Goal: Task Accomplishment & Management: Complete application form

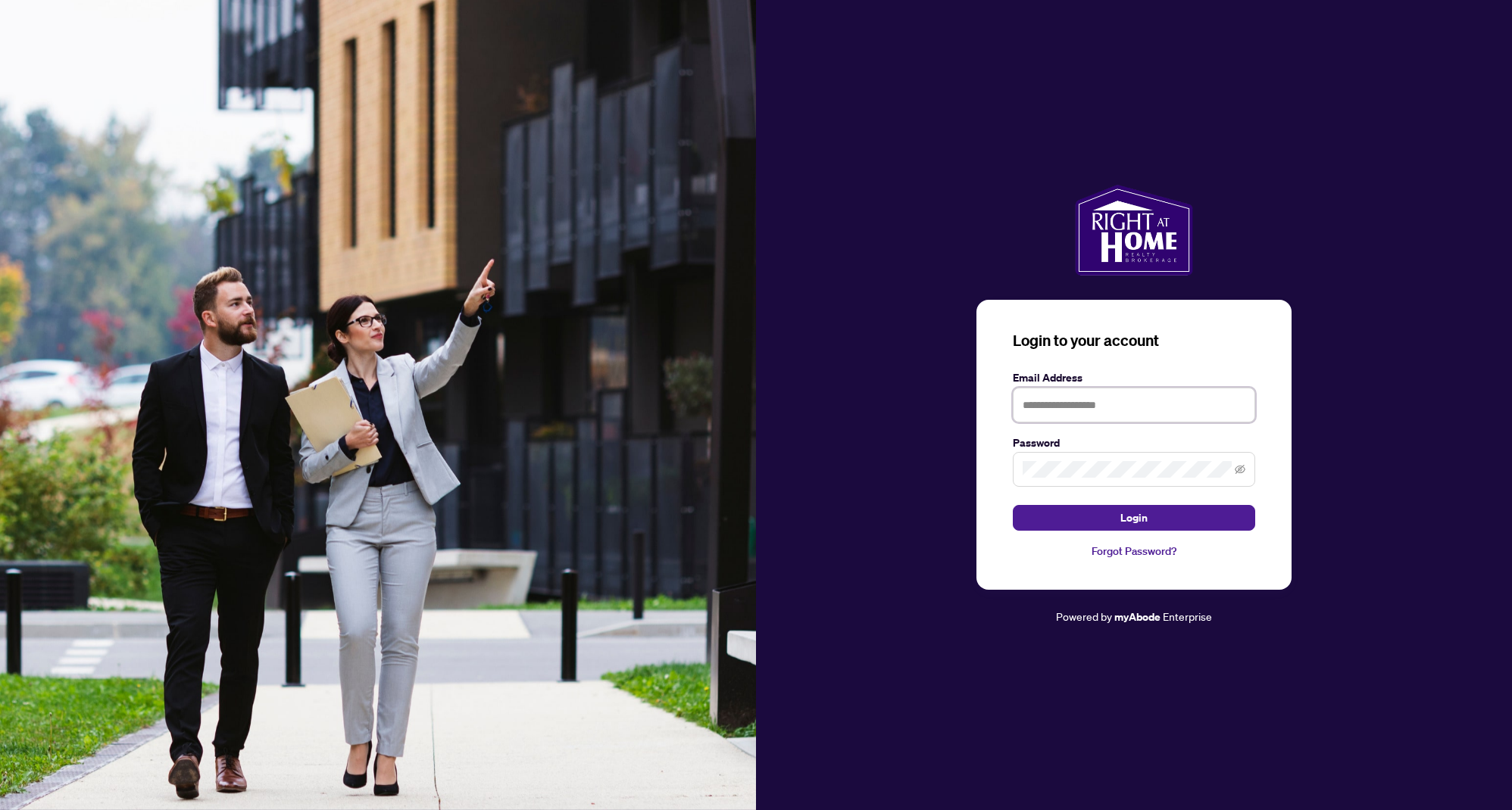
click at [1095, 405] on input "text" at bounding box center [1134, 405] width 243 height 35
type input "**********"
click at [1073, 512] on button "Login" at bounding box center [1134, 517] width 243 height 26
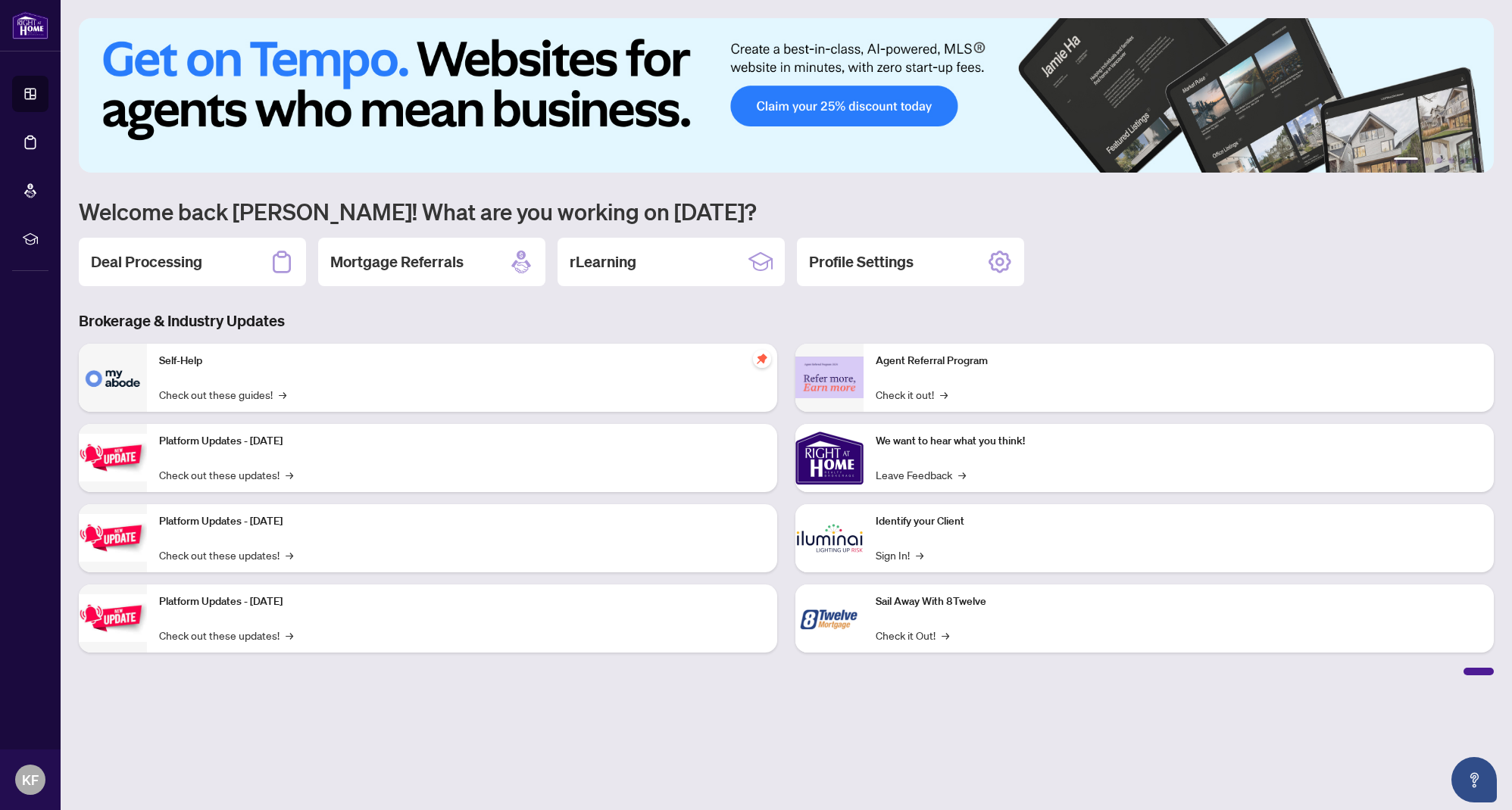
click at [183, 264] on h2 "Deal Processing" at bounding box center [146, 261] width 111 height 21
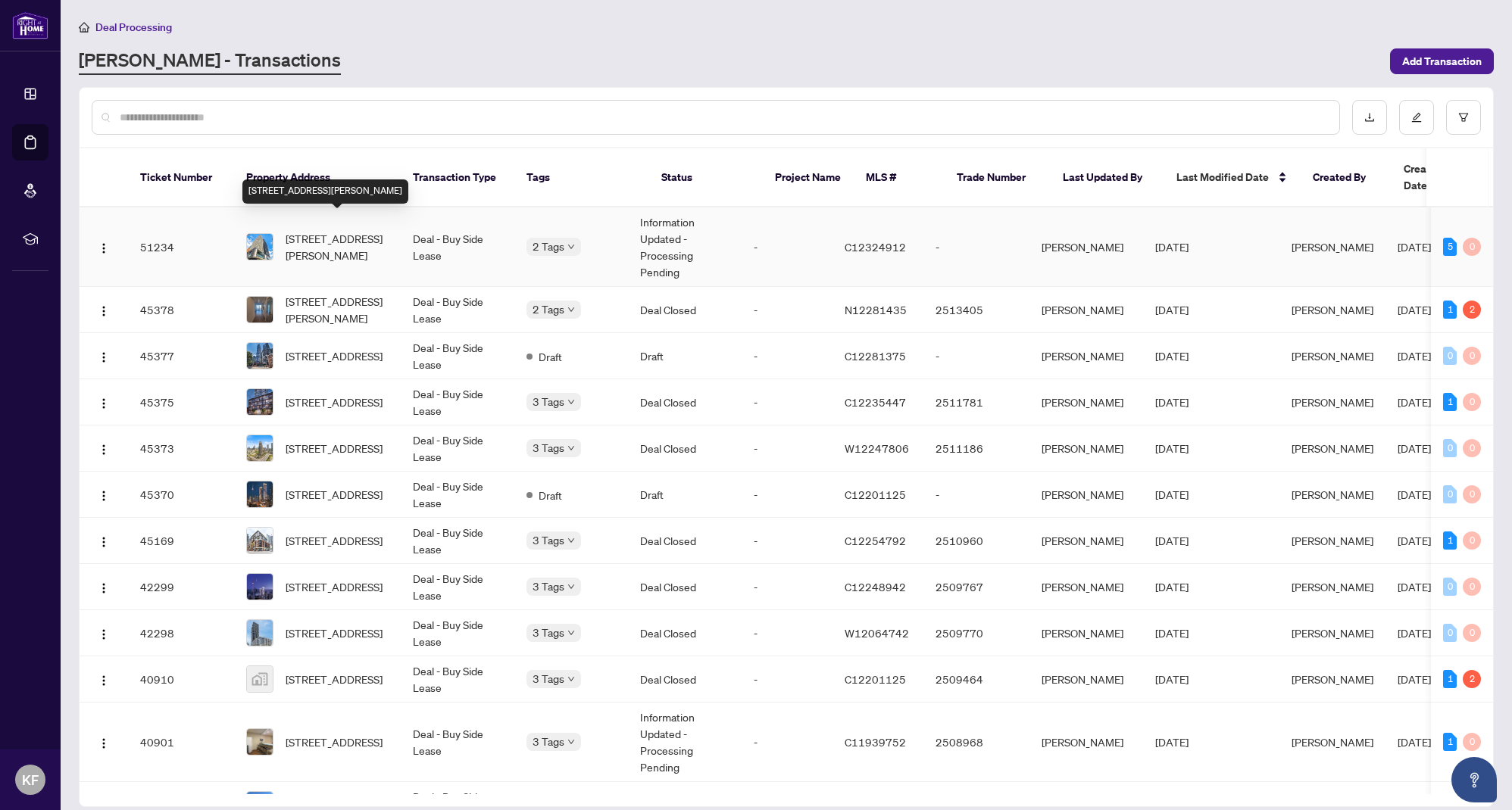
click at [337, 236] on span "[STREET_ADDRESS][PERSON_NAME]" at bounding box center [337, 246] width 103 height 33
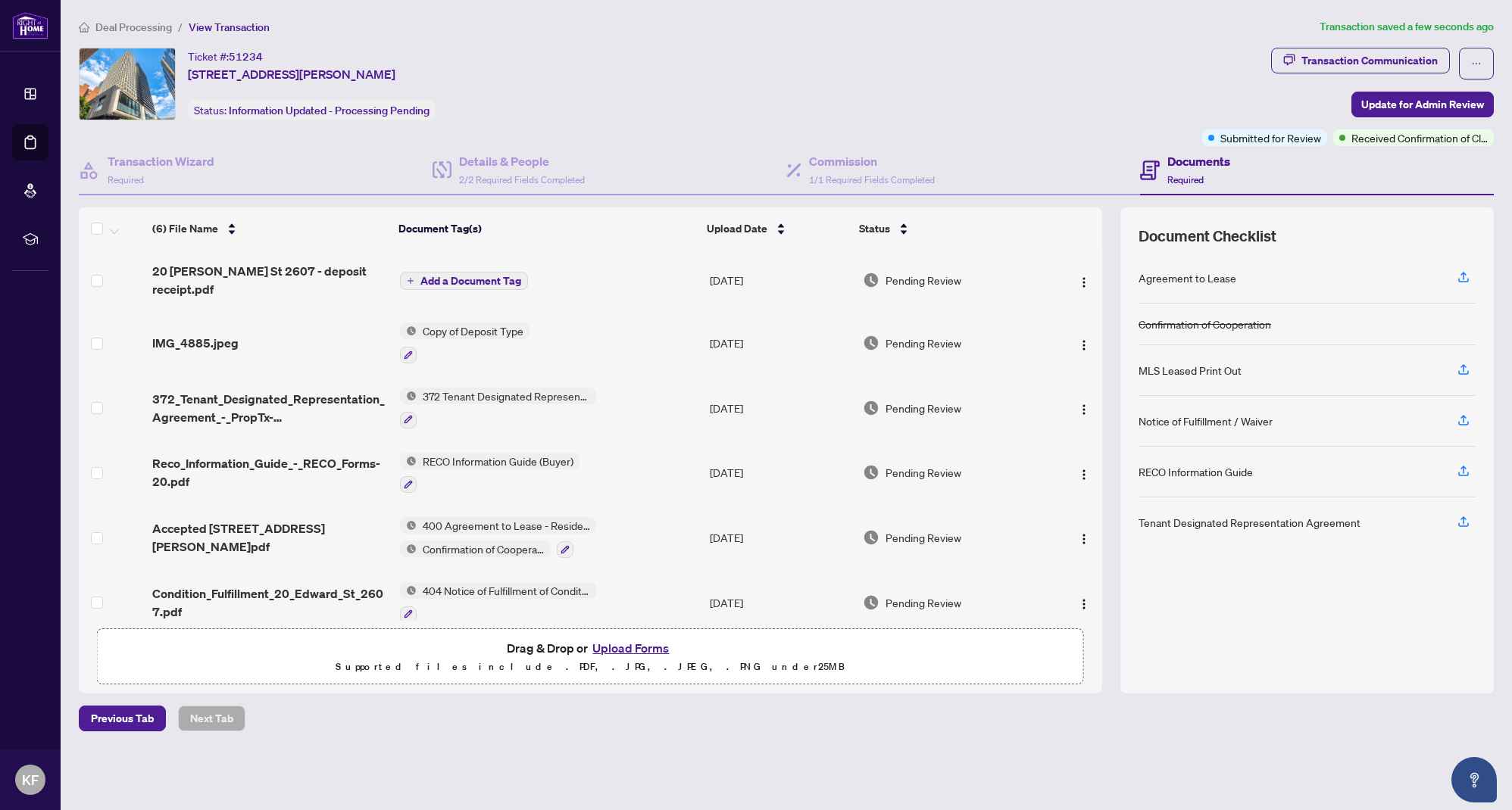
click at [444, 278] on span "Add a Document Tag" at bounding box center [471, 281] width 101 height 11
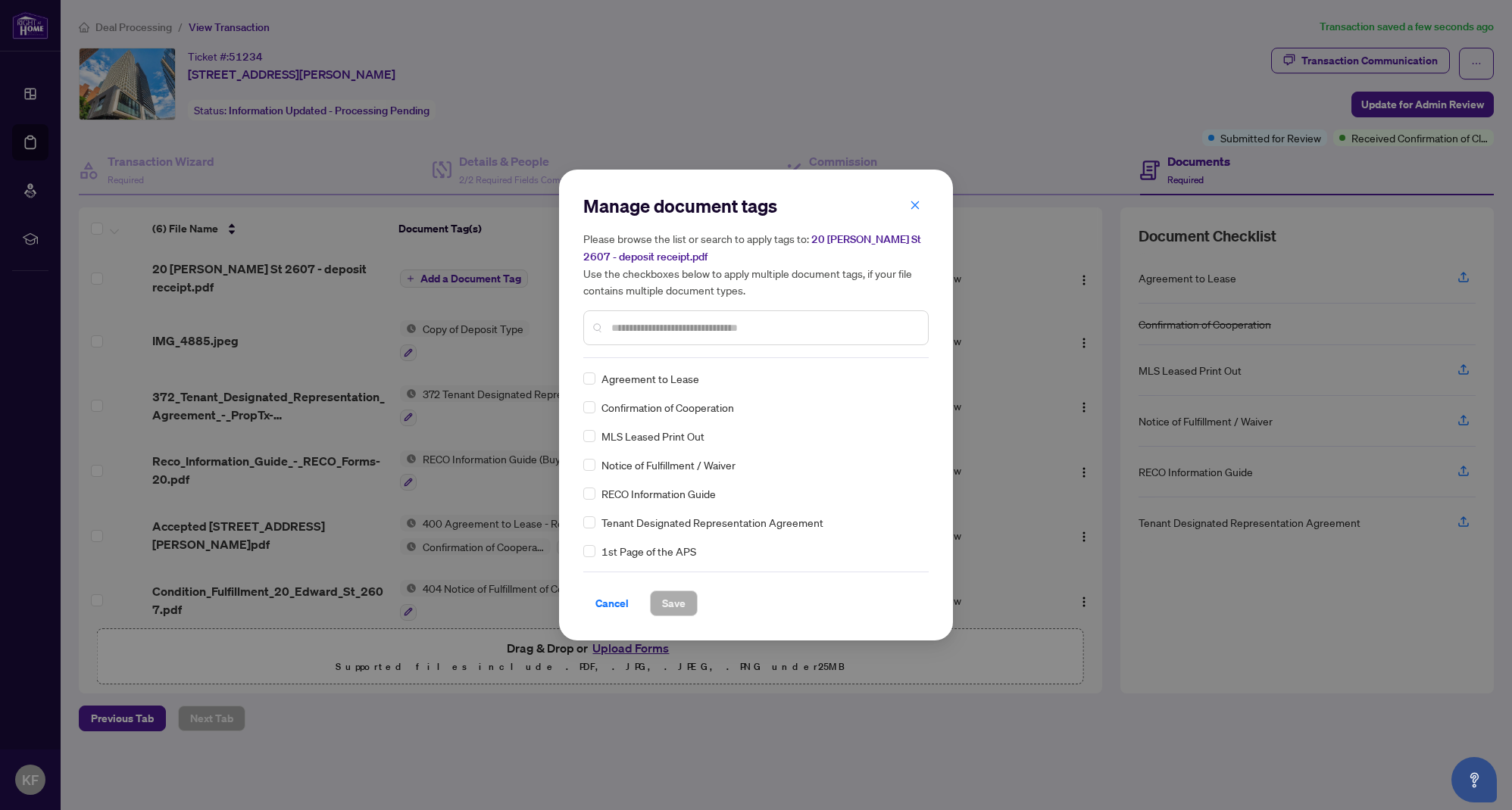
click at [670, 357] on div "Manage document tags Please browse the list or search to apply tags to: [STREET…" at bounding box center [756, 275] width 345 height 164
click at [662, 326] on input "text" at bounding box center [763, 327] width 304 height 16
type input "*"
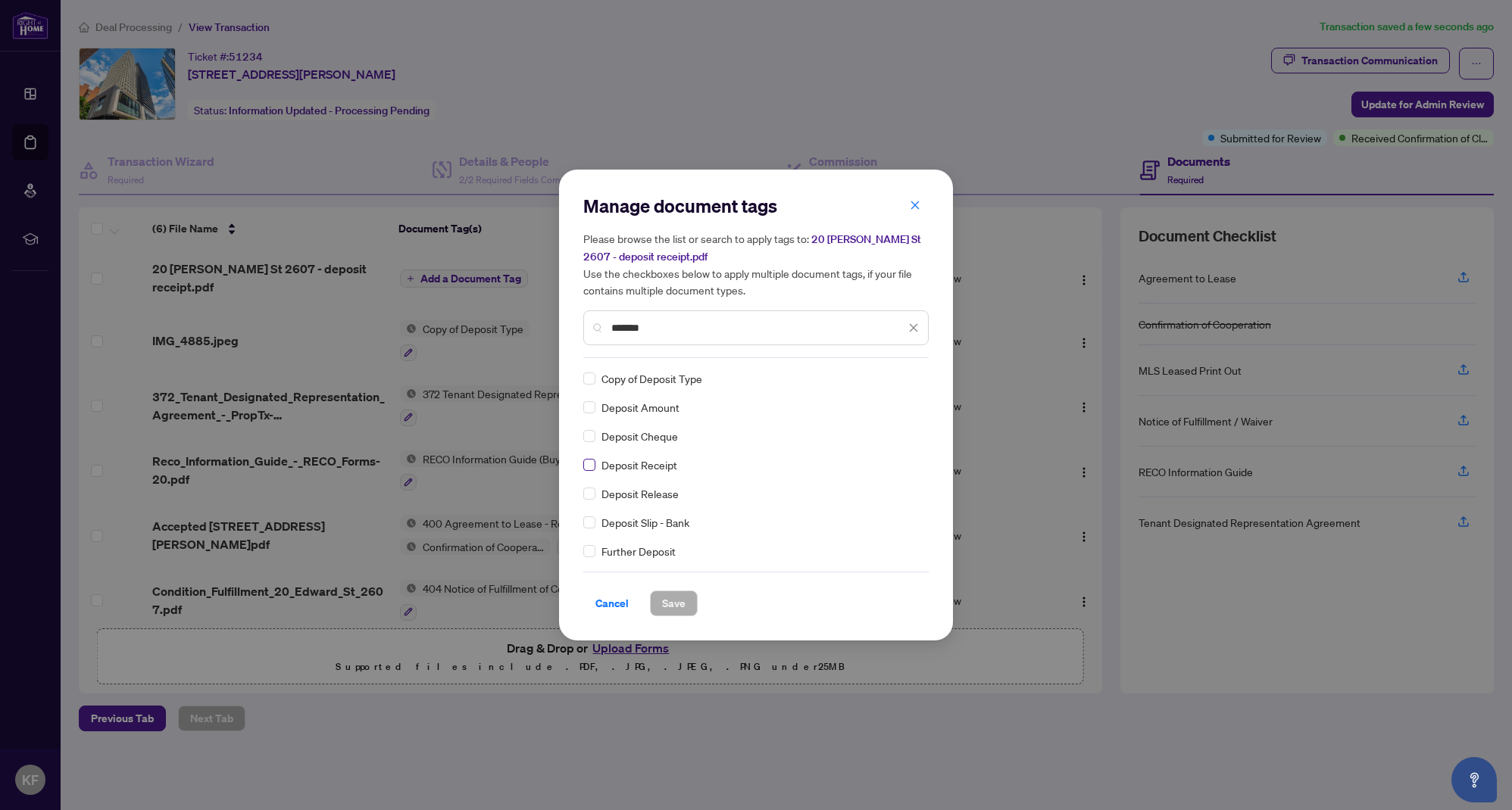
type input "*******"
click at [666, 614] on span "Save" at bounding box center [674, 602] width 23 height 24
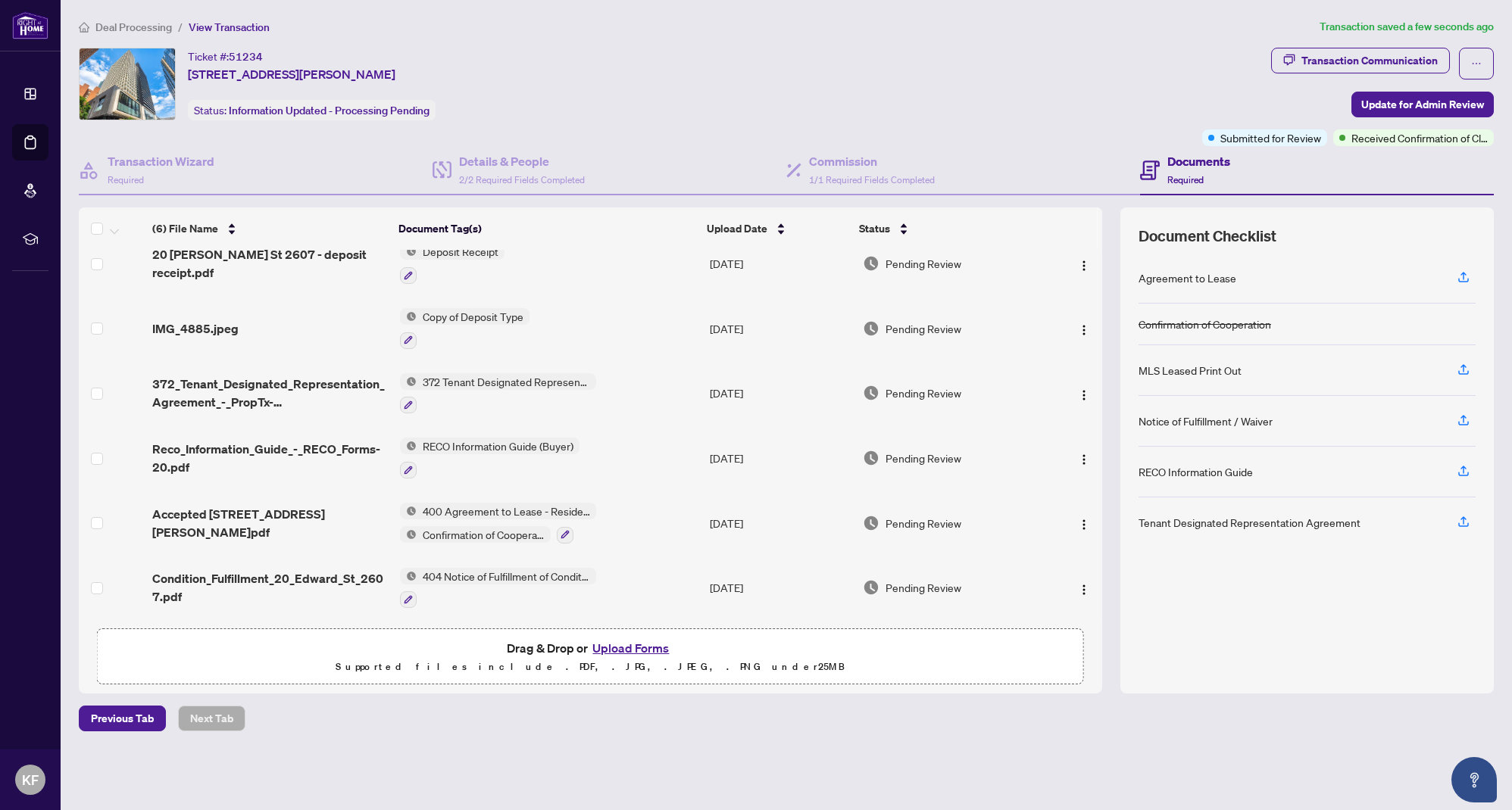
scroll to position [20, 0]
click at [1435, 108] on span "Update for Admin Review" at bounding box center [1423, 104] width 123 height 24
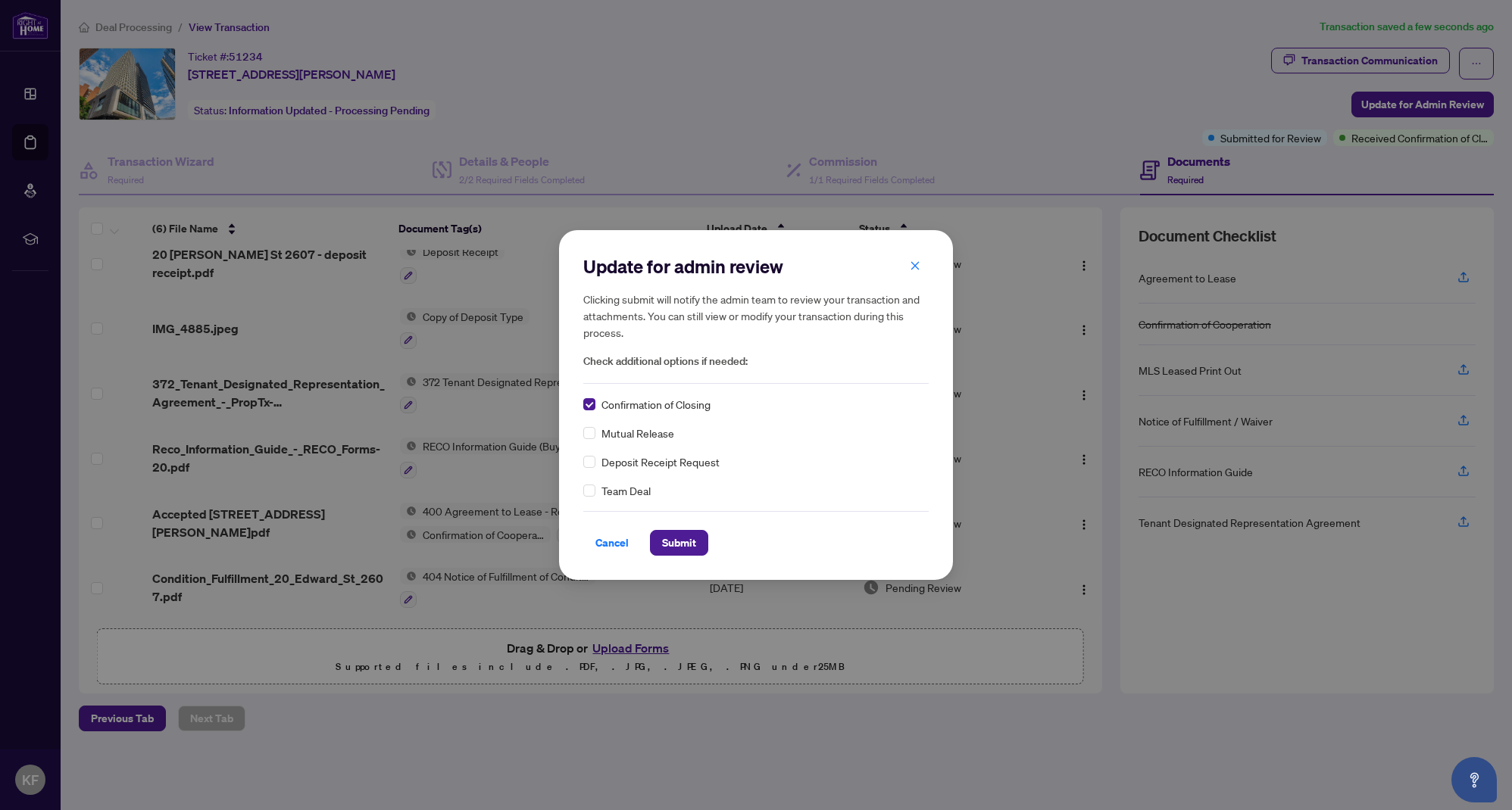
scroll to position [0, 0]
click at [692, 537] on span "Submit" at bounding box center [679, 543] width 34 height 24
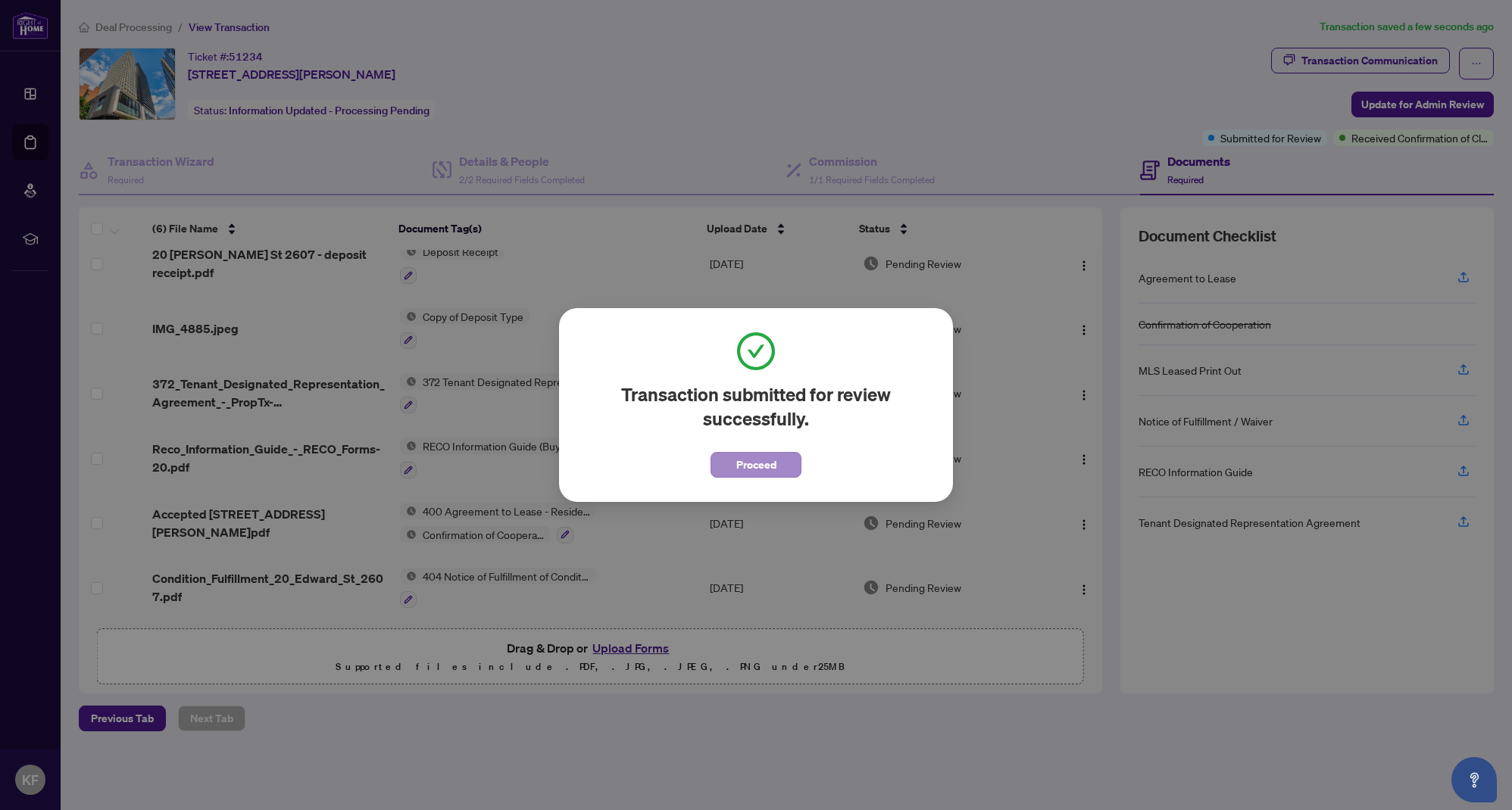
click at [766, 461] on span "Proceed" at bounding box center [756, 464] width 40 height 24
